Goal: Task Accomplishment & Management: Manage account settings

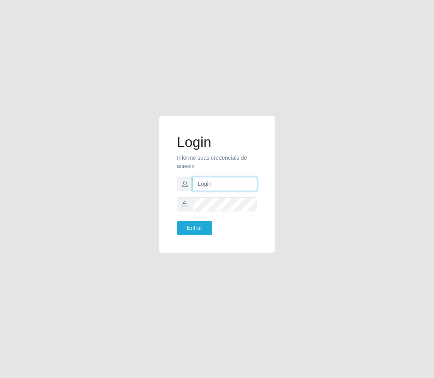
click at [226, 182] on input "text" at bounding box center [224, 184] width 64 height 14
click at [177, 221] on button "Entrar" at bounding box center [194, 228] width 35 height 14
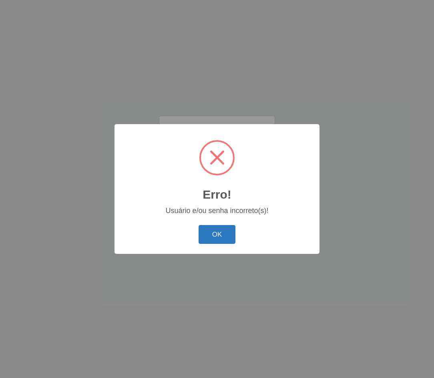
click at [215, 238] on button "OK" at bounding box center [216, 234] width 37 height 19
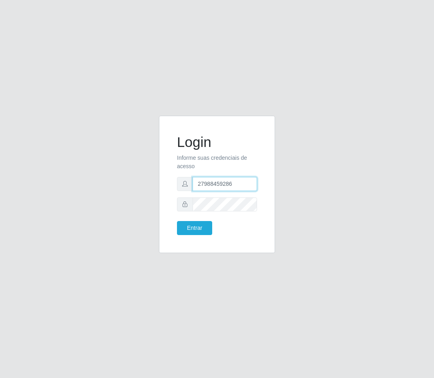
click at [199, 185] on input "27988459286" at bounding box center [224, 184] width 64 height 14
type input "027988459286"
click at [206, 221] on button "Entrar" at bounding box center [194, 228] width 35 height 14
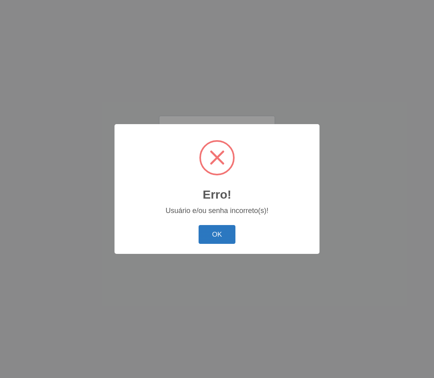
click at [212, 229] on button "OK" at bounding box center [216, 234] width 37 height 19
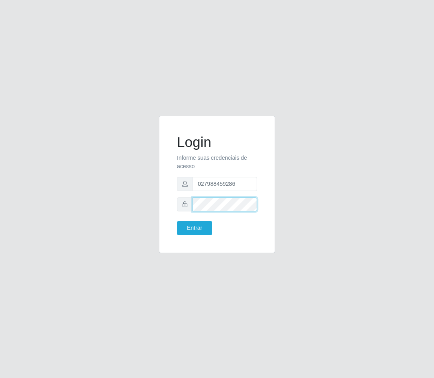
click at [134, 186] on div "Login Informe suas credenciais de acesso 027988459286 Entrar" at bounding box center [217, 189] width 384 height 147
click at [177, 221] on button "Entrar" at bounding box center [194, 228] width 35 height 14
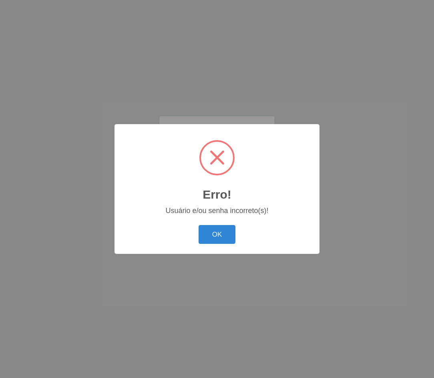
click at [236, 238] on div "OK Cancel" at bounding box center [216, 234] width 189 height 23
click at [226, 240] on button "OK" at bounding box center [216, 234] width 37 height 19
